Goal: Find specific page/section

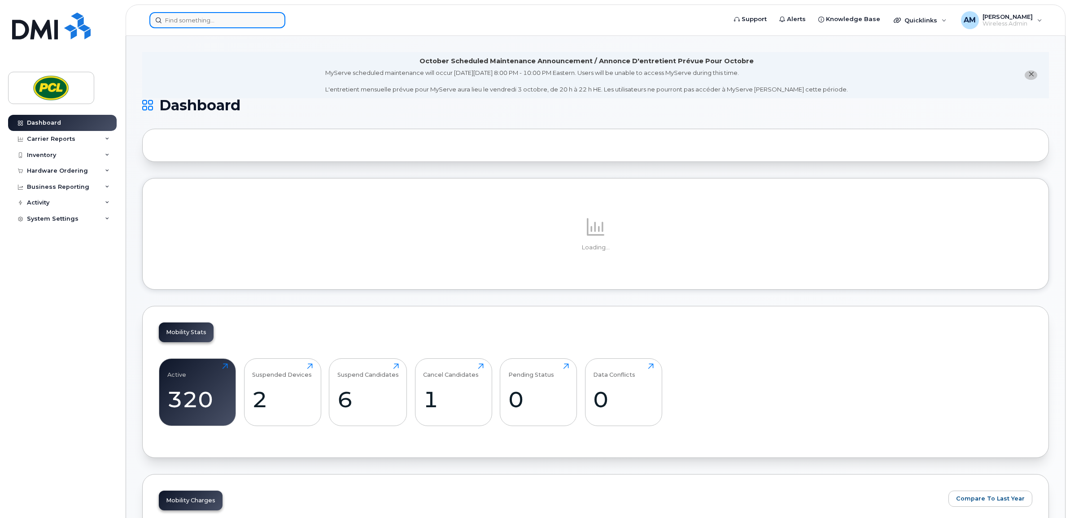
click at [218, 20] on input at bounding box center [217, 20] width 136 height 16
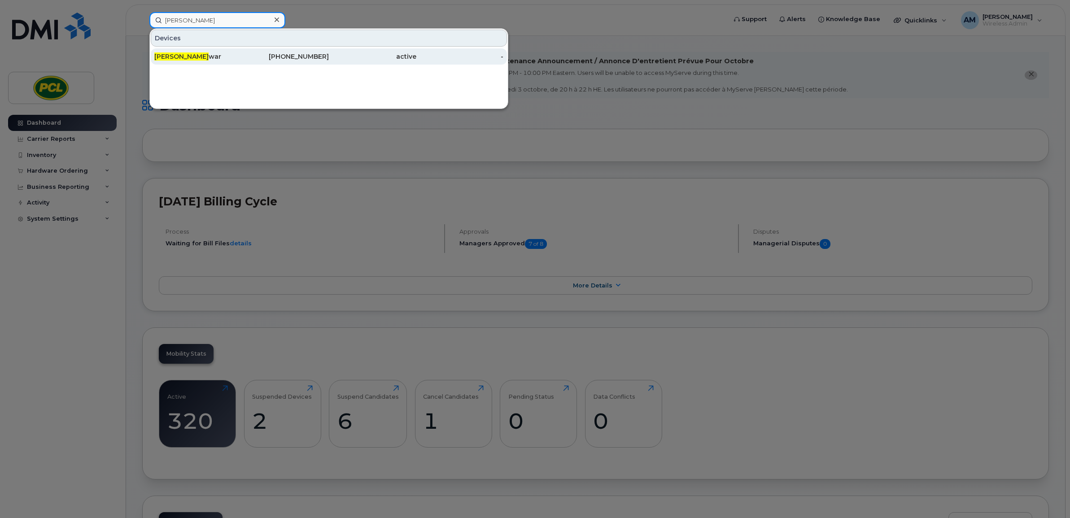
type input "[PERSON_NAME]"
click at [216, 54] on div "[PERSON_NAME] war" at bounding box center [197, 56] width 87 height 9
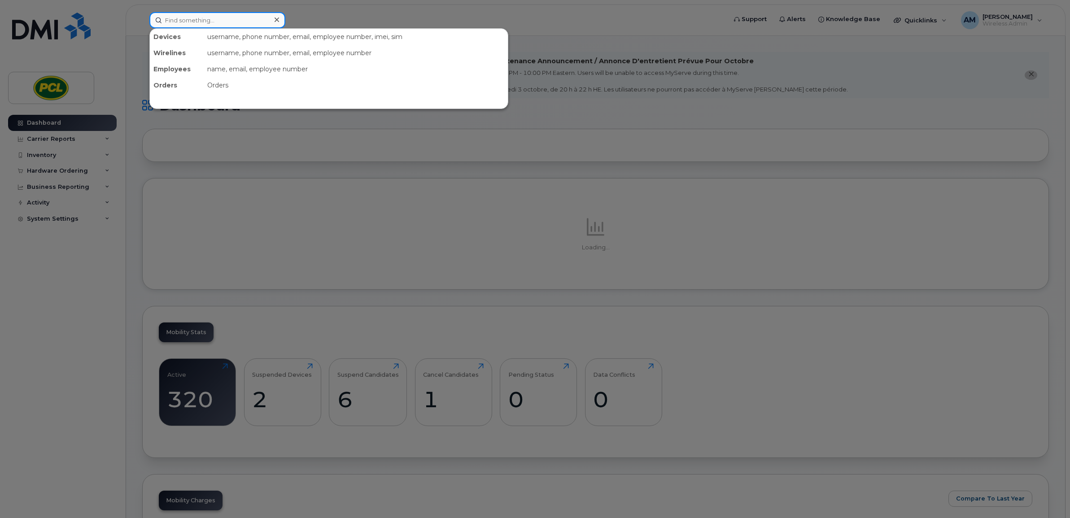
click at [200, 25] on input at bounding box center [217, 20] width 136 height 16
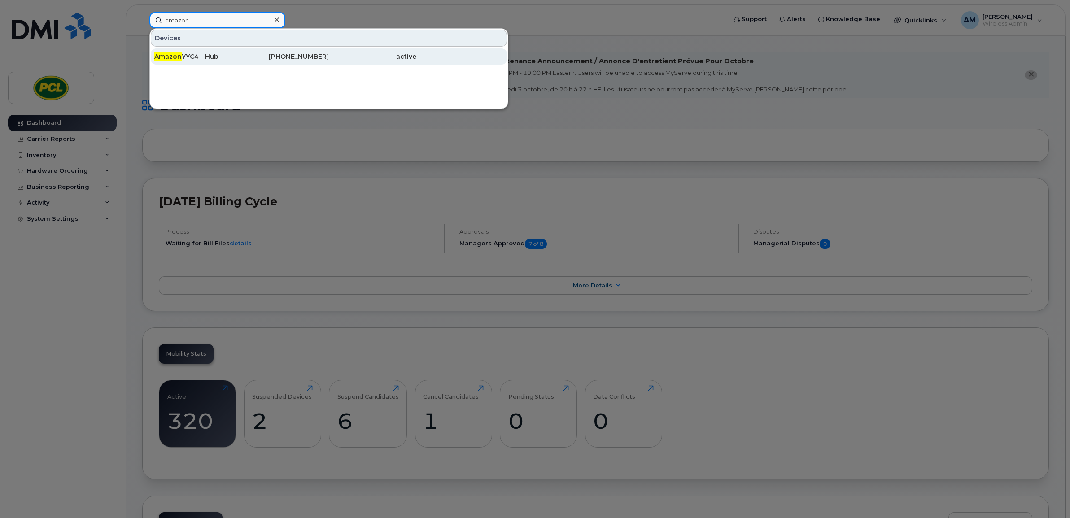
type input "amazon"
click at [219, 62] on div "Amazon YYC4 - Hub" at bounding box center [197, 56] width 87 height 16
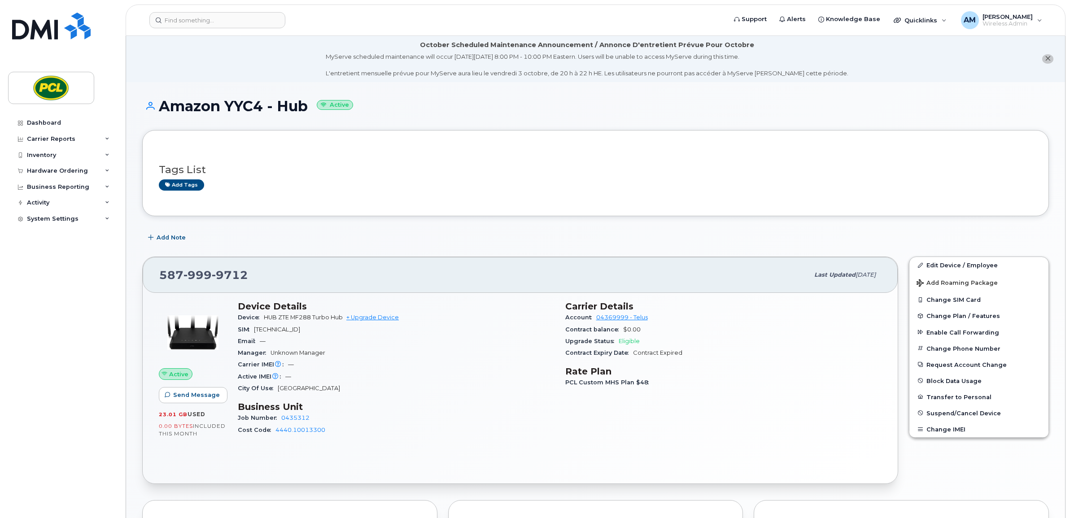
drag, startPoint x: 311, startPoint y: 105, endPoint x: 160, endPoint y: 109, distance: 151.3
click at [160, 109] on h1 "Amazon YYC4 - Hub Active" at bounding box center [595, 106] width 907 height 16
copy h1 "Amazon YYC4 - Hub"
click at [487, 365] on div "Carrier IMEI Carrier IMEI is reported during the last billing cycle or change o…" at bounding box center [396, 365] width 317 height 12
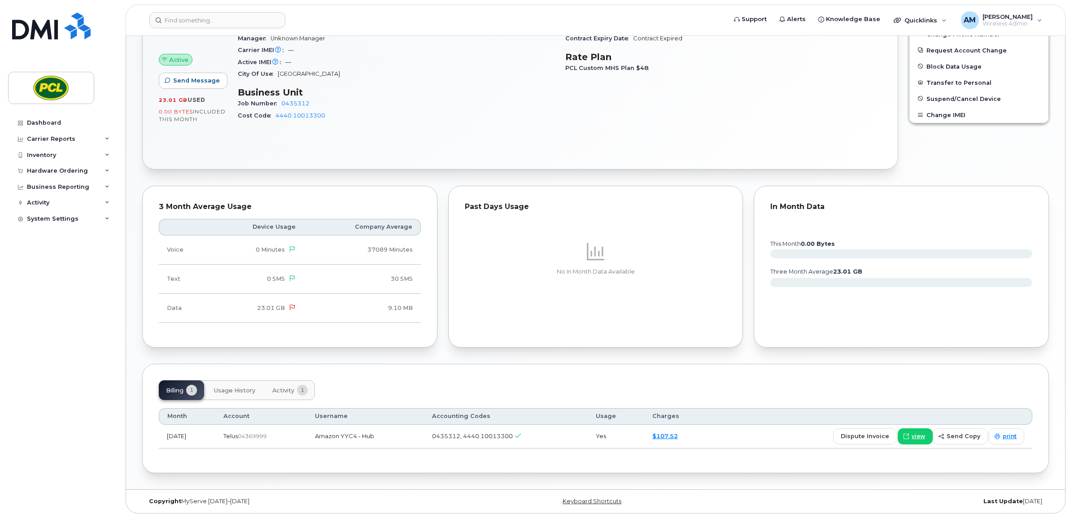
scroll to position [93, 0]
